Goal: Contribute content: Add original content to the website for others to see

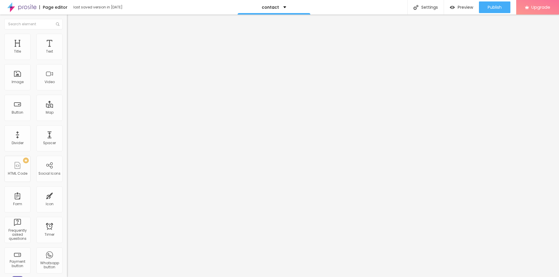
click at [67, 50] on span "Change image" at bounding box center [82, 47] width 31 height 5
click at [67, 120] on input "https://" at bounding box center [102, 117] width 70 height 6
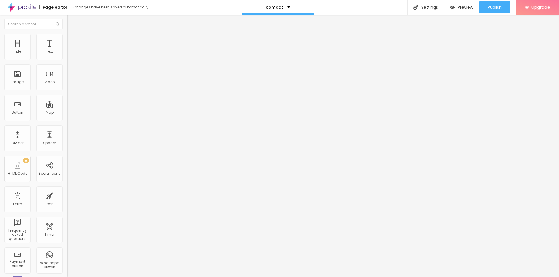
click at [67, 120] on input "https://" at bounding box center [102, 117] width 70 height 6
paste input "[DOMAIN_NAME][URL][PERSON_NAME]"
type input "[URL][DOMAIN_NAME][PERSON_NAME]"
click at [67, 55] on input "Contato" at bounding box center [102, 52] width 70 height 6
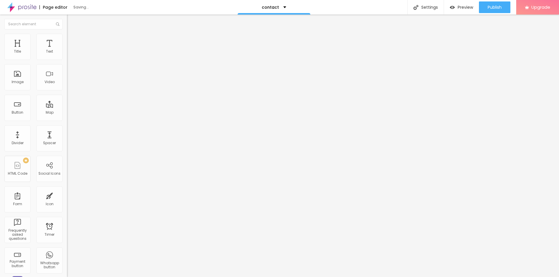
click at [67, 55] on input "Contato" at bounding box center [102, 52] width 70 height 6
type input "DAFTAR DELUN188"
click at [67, 120] on input "https://" at bounding box center [102, 117] width 70 height 6
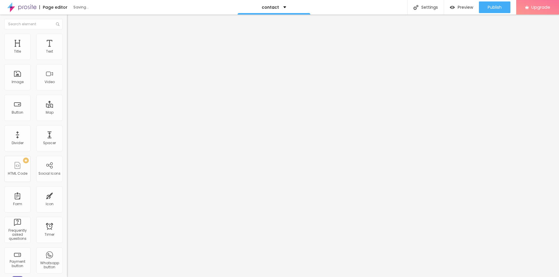
paste input "[DOMAIN_NAME][URL][PERSON_NAME]"
type input "[URL][DOMAIN_NAME][PERSON_NAME]"
click at [67, 55] on input "Canal no Youtube" at bounding box center [102, 52] width 70 height 6
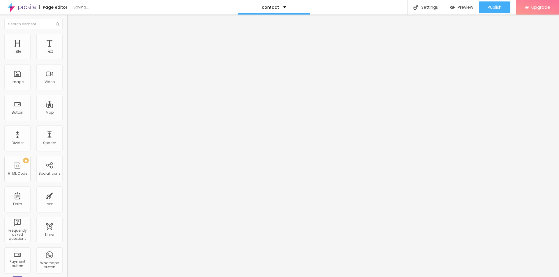
type input "LOGIN DELUNA188"
click at [67, 118] on input "https://" at bounding box center [102, 117] width 70 height 6
paste input "[DOMAIN_NAME][URL][PERSON_NAME]"
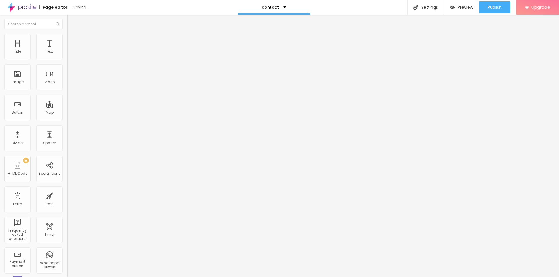
type input "[URL][DOMAIN_NAME][PERSON_NAME]"
click at [67, 55] on input "últimos trabalhos" at bounding box center [102, 52] width 70 height 6
type input "RTP DELUNA188"
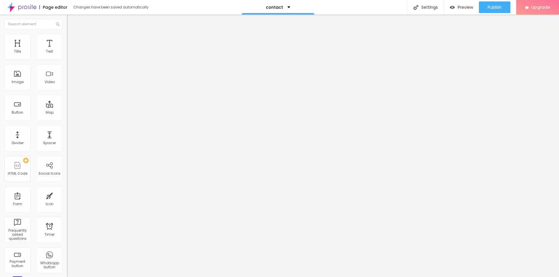
click at [67, 50] on span "Change image" at bounding box center [82, 47] width 31 height 5
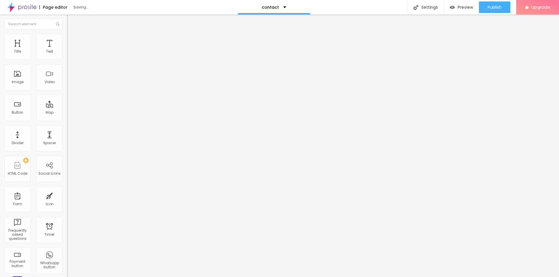
click at [67, 50] on span "Change image" at bounding box center [82, 47] width 31 height 5
click at [493, 9] on span "Publish" at bounding box center [494, 7] width 14 height 5
click at [67, 120] on input "[URL][DOMAIN_NAME][PERSON_NAME]" at bounding box center [102, 117] width 70 height 6
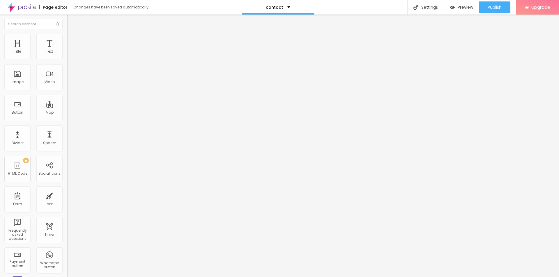
click at [67, 120] on input "[URL][DOMAIN_NAME][PERSON_NAME]" at bounding box center [102, 117] width 70 height 6
paste input "[DOMAIN_NAME][URL]"
type input "[URL][DOMAIN_NAME]"
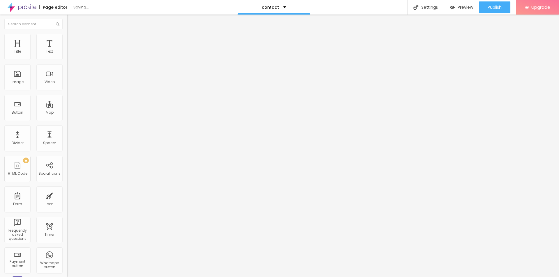
click at [67, 55] on input "RTP DELUNA188" at bounding box center [102, 52] width 70 height 6
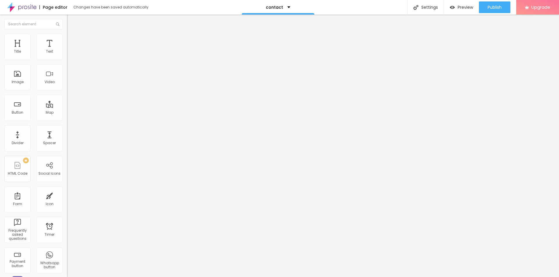
drag, startPoint x: 14, startPoint y: 65, endPoint x: 1, endPoint y: 64, distance: 12.5
click at [67, 64] on div "Text RTP DELUNA188 Align Size Big Small Default Big Link URL [URL][DOMAIN_NAME]…" at bounding box center [100, 87] width 67 height 85
type input "LIVECHAT DELUNA188"
click at [487, 7] on span "Publish" at bounding box center [494, 7] width 14 height 5
